Goal: Information Seeking & Learning: Check status

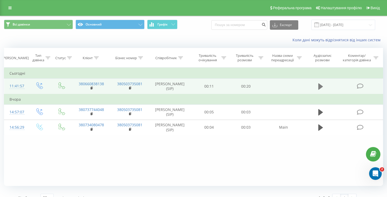
click at [320, 86] on icon at bounding box center [320, 86] width 5 height 6
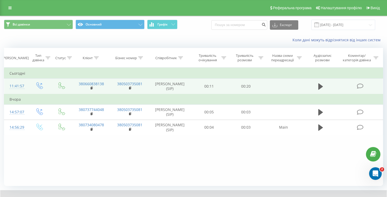
click at [358, 87] on icon at bounding box center [360, 86] width 7 height 6
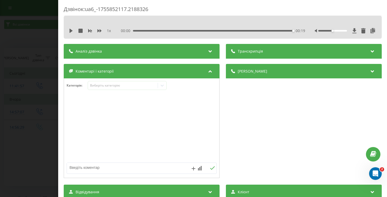
click at [19, 16] on div "Дзвінок : ua6_-1755852117.2188326 1 x 00:00 00:19 00:19 Транскрипція Для AI-ана…" at bounding box center [193, 98] width 387 height 197
